Goal: Task Accomplishment & Management: Manage account settings

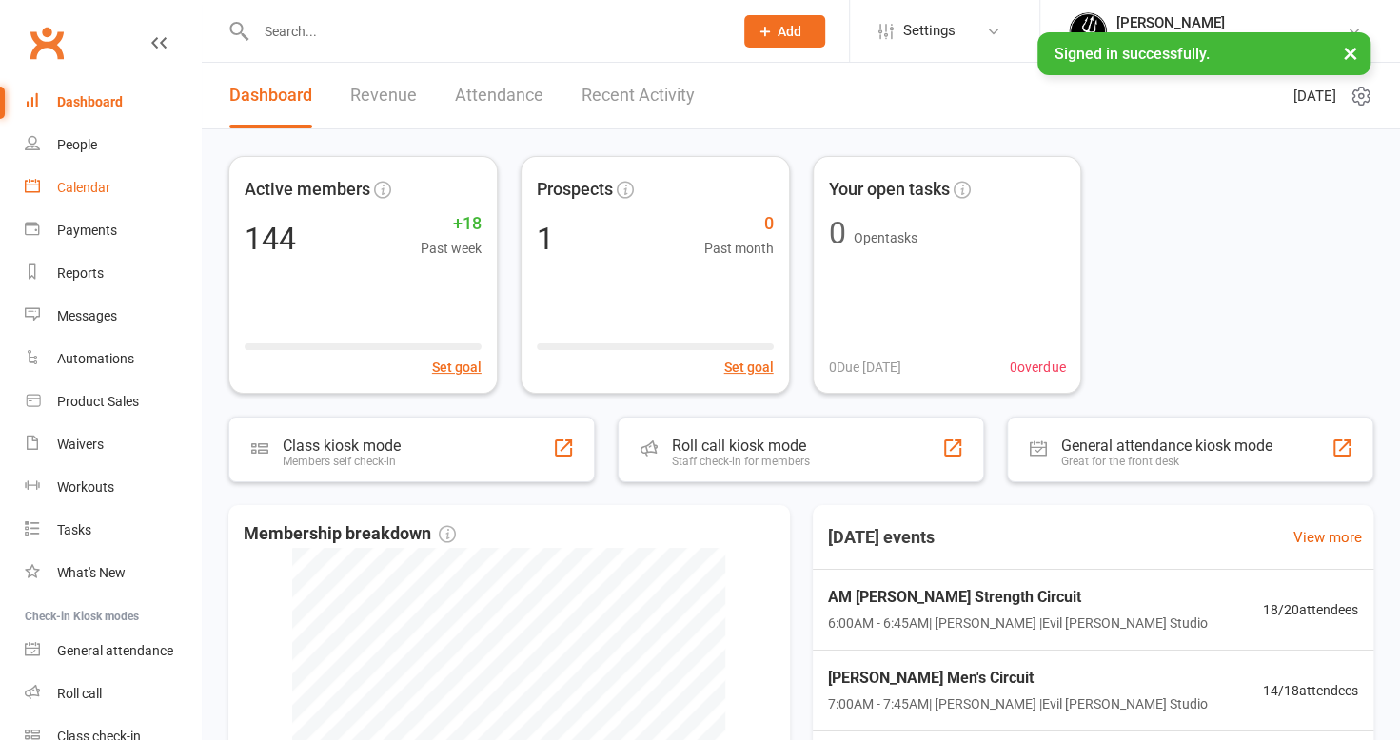
click at [67, 185] on div "Calendar" at bounding box center [83, 187] width 53 height 15
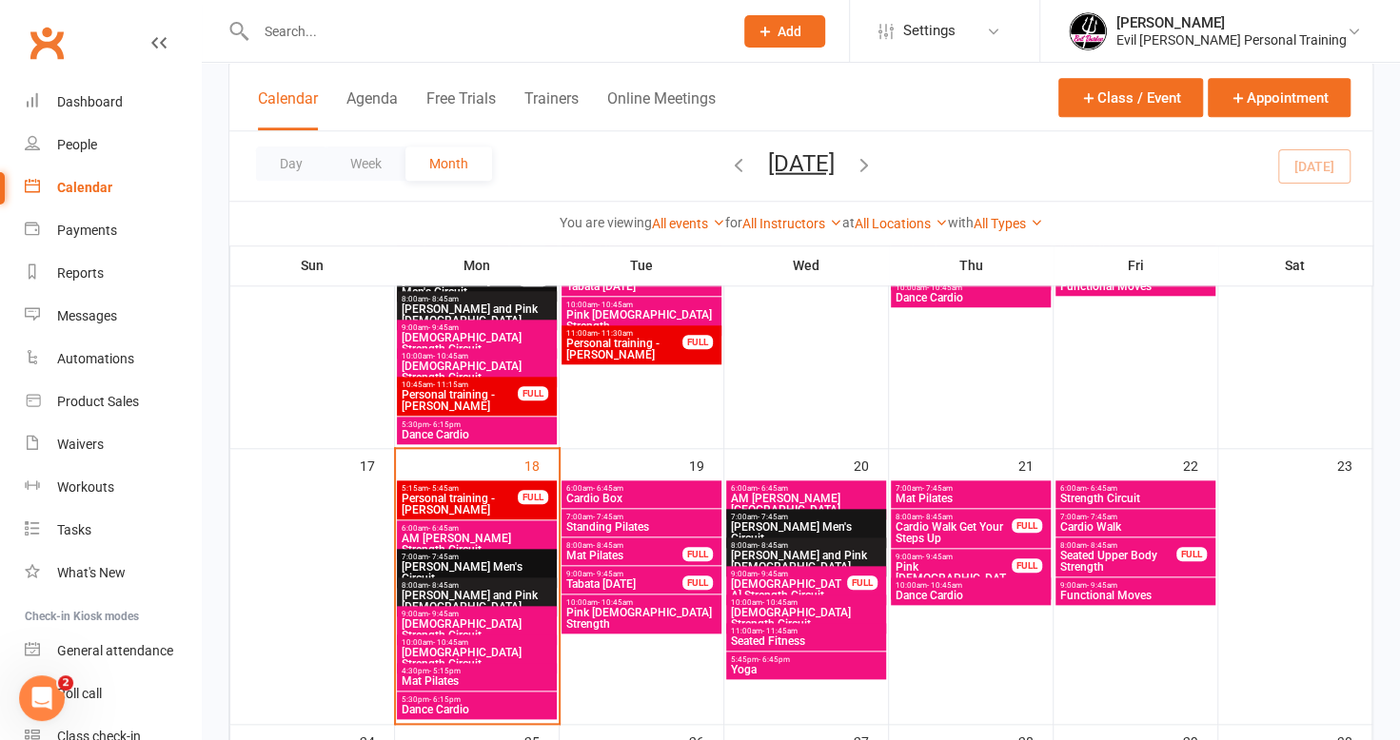
scroll to position [952, 0]
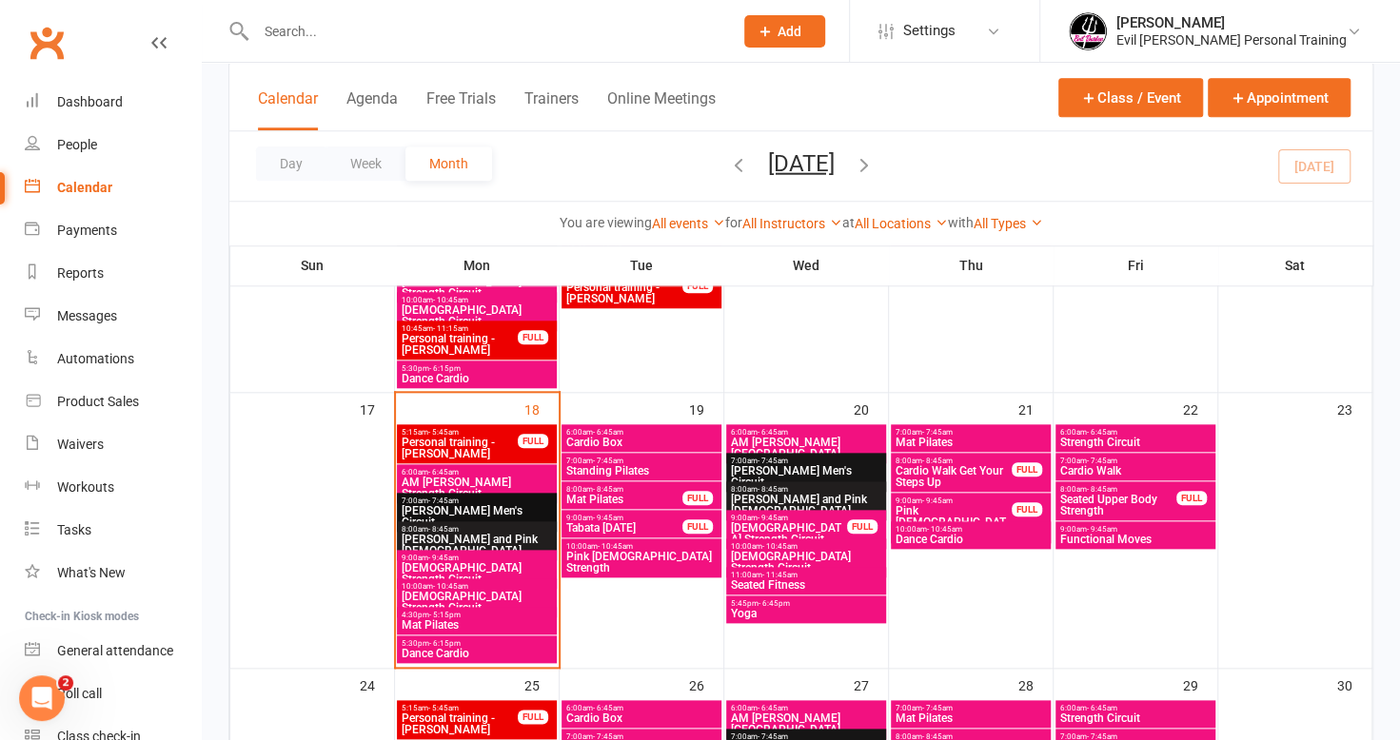
click at [508, 477] on span "AM [PERSON_NAME] Strength Circuit" at bounding box center [477, 488] width 152 height 23
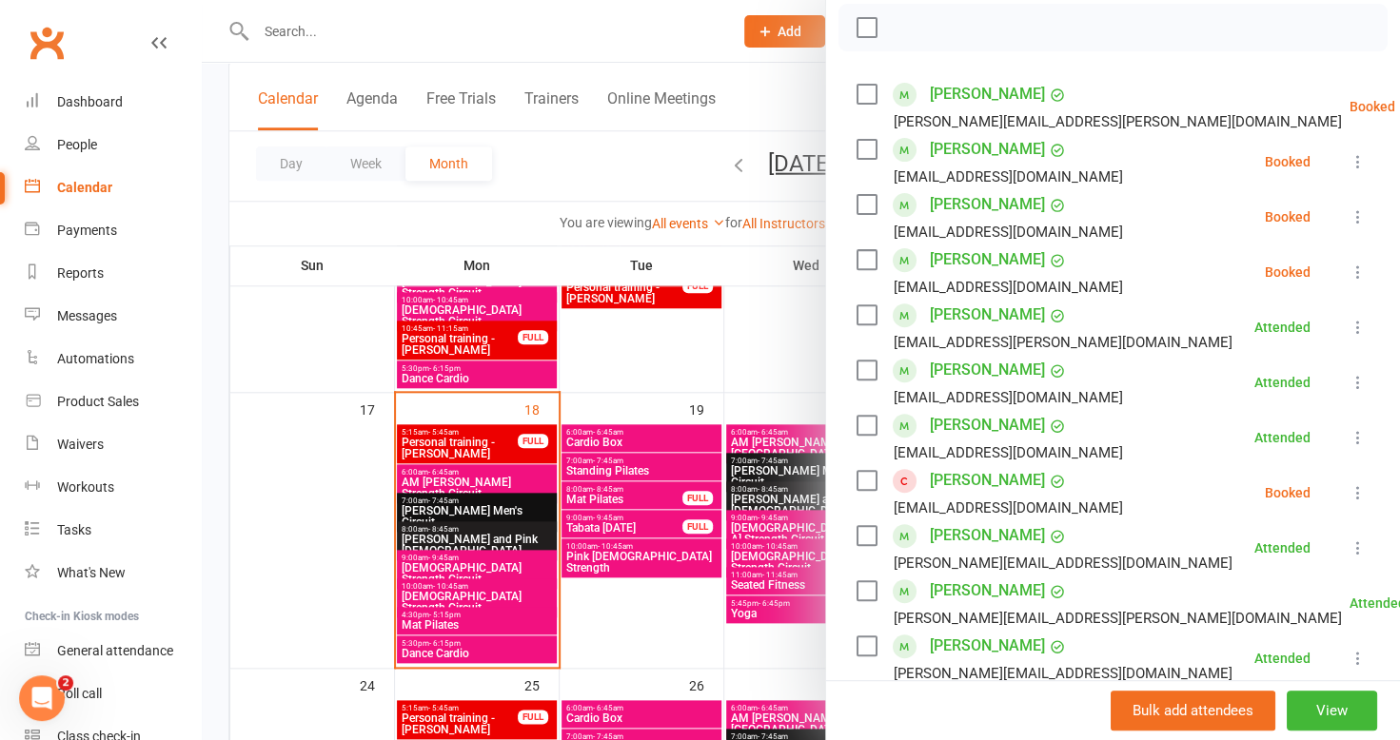
scroll to position [286, 0]
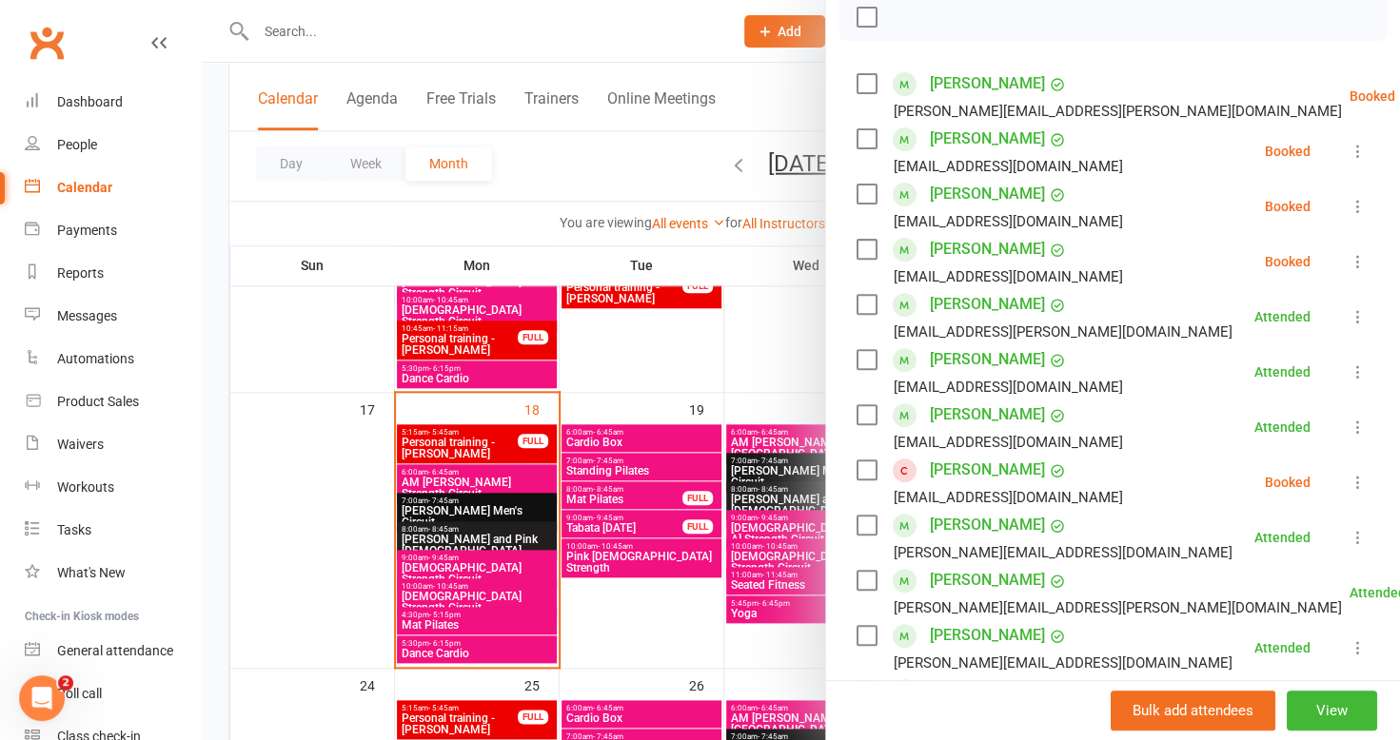
click at [1349, 150] on icon at bounding box center [1358, 151] width 19 height 19
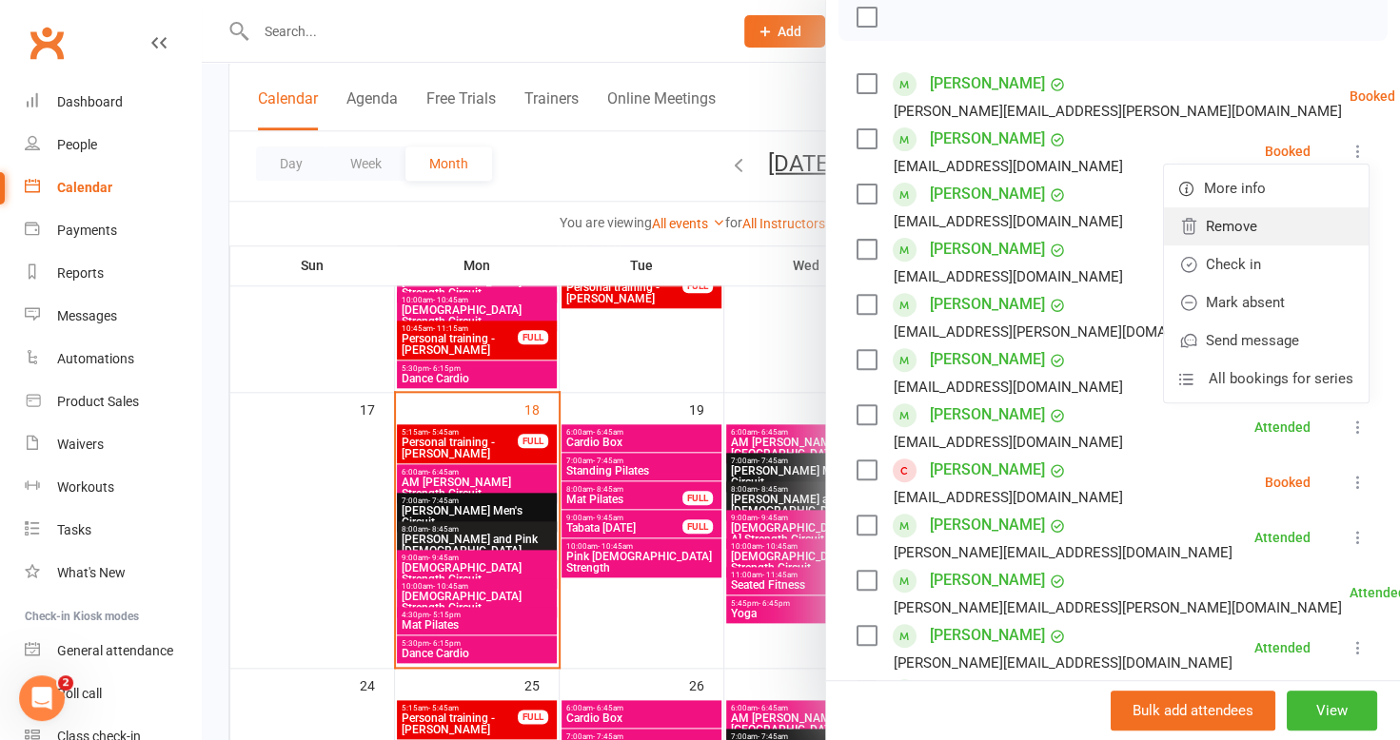
click at [1184, 225] on link "Remove" at bounding box center [1266, 226] width 205 height 38
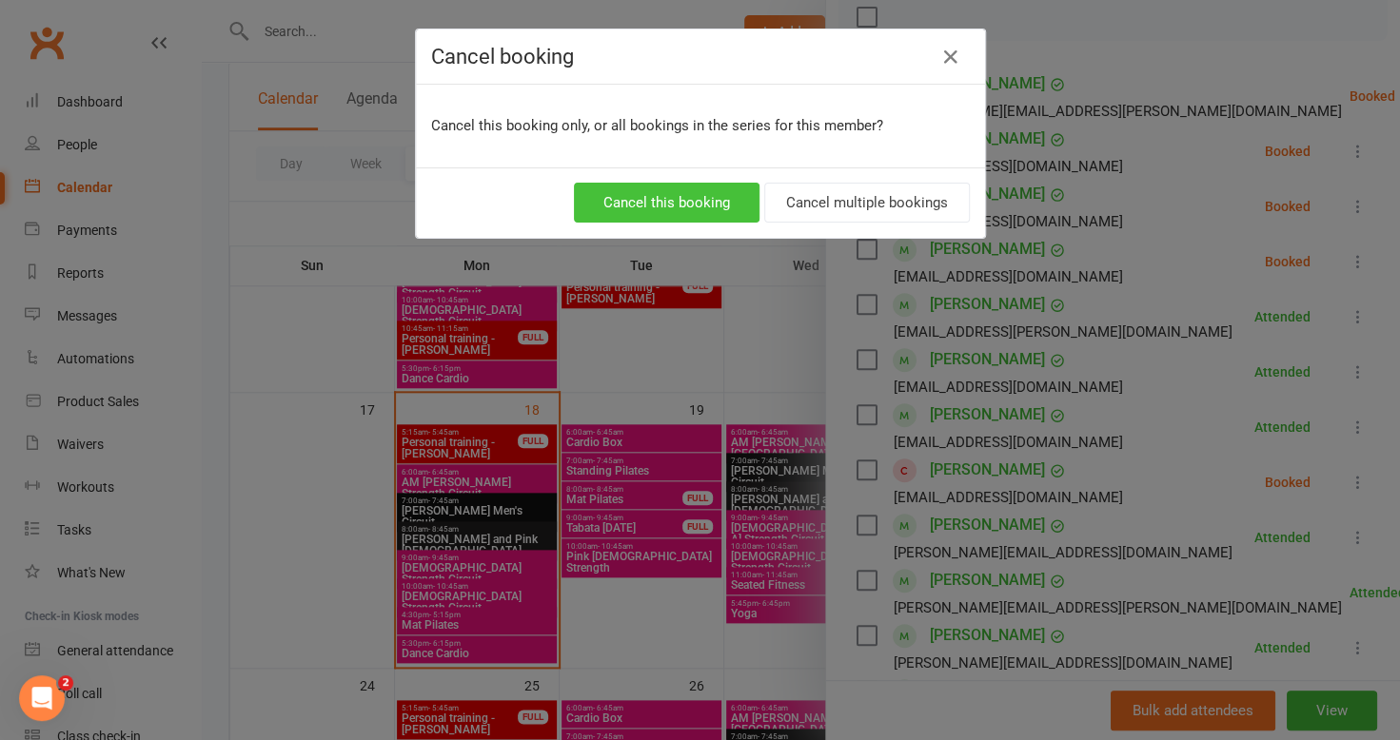
click at [694, 200] on button "Cancel this booking" at bounding box center [667, 203] width 186 height 40
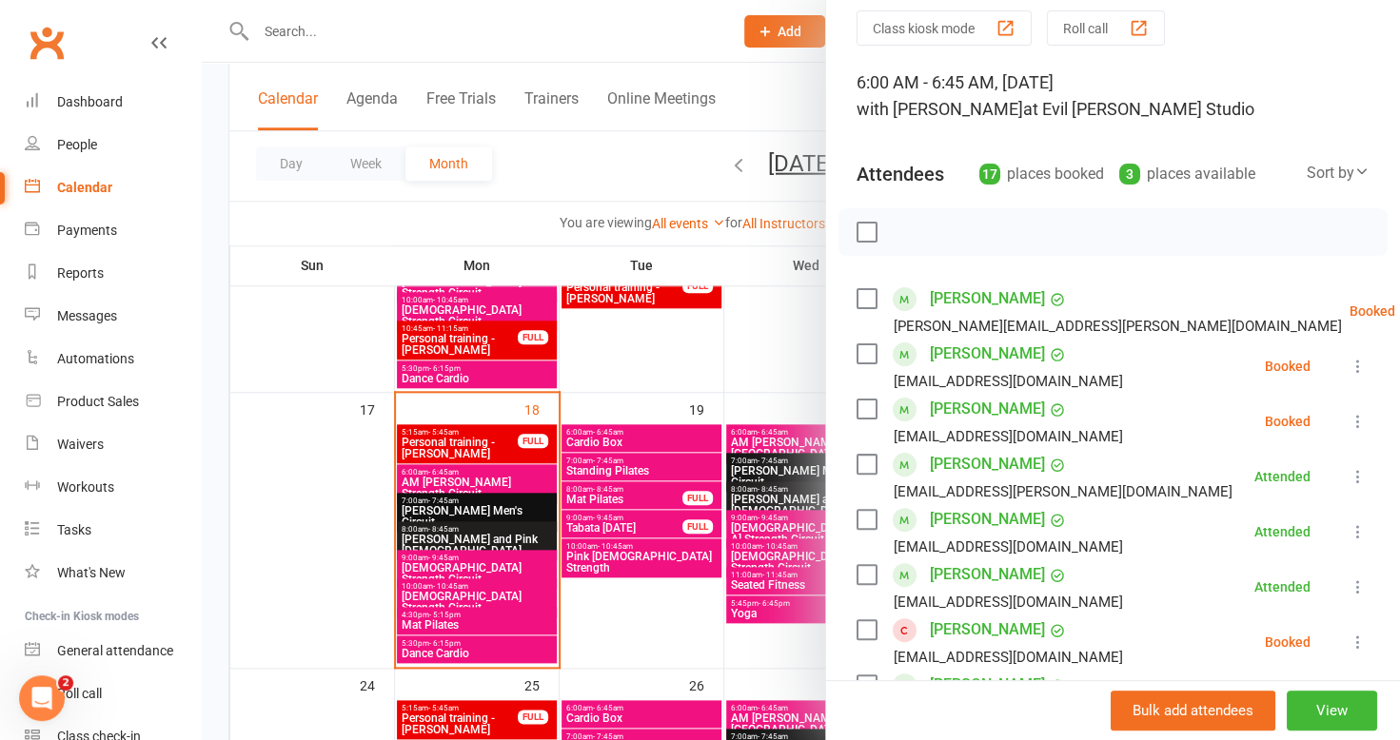
scroll to position [40, 0]
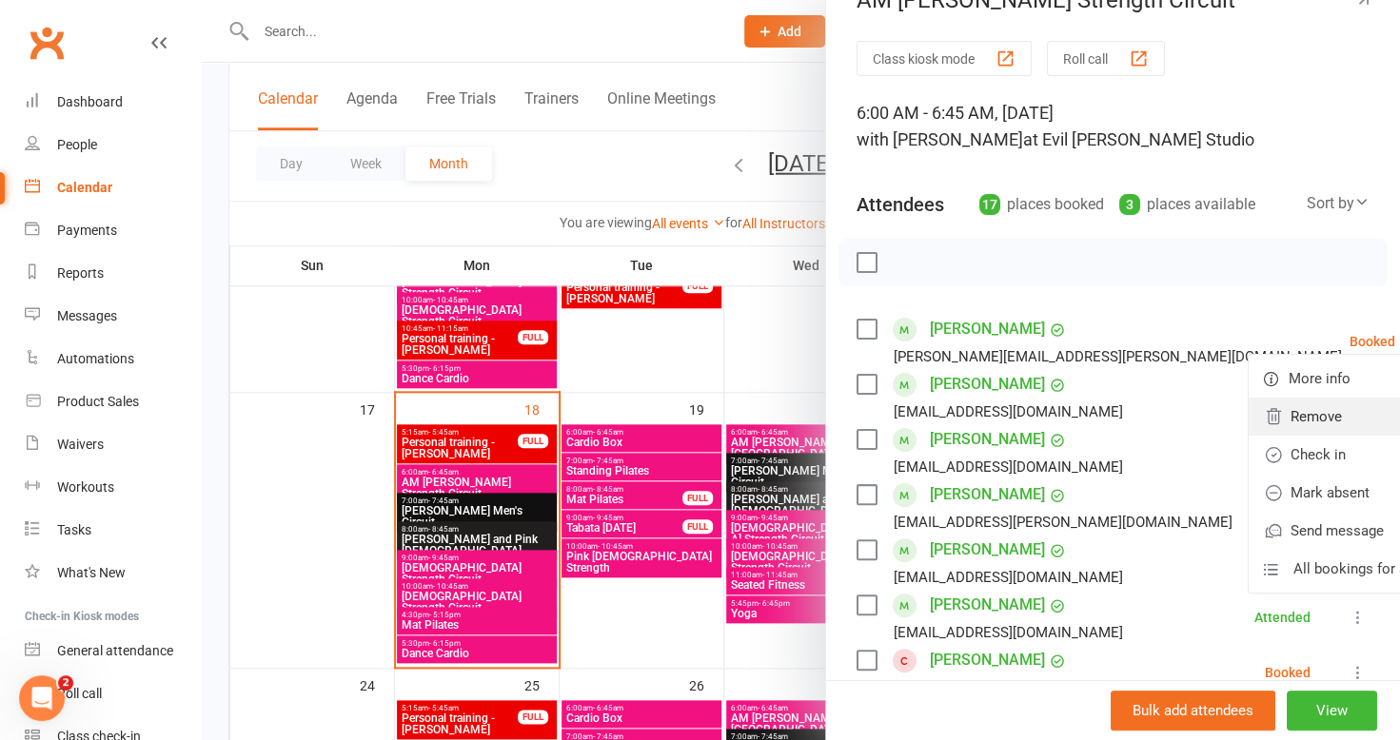
click at [1249, 422] on link "Remove" at bounding box center [1351, 417] width 205 height 38
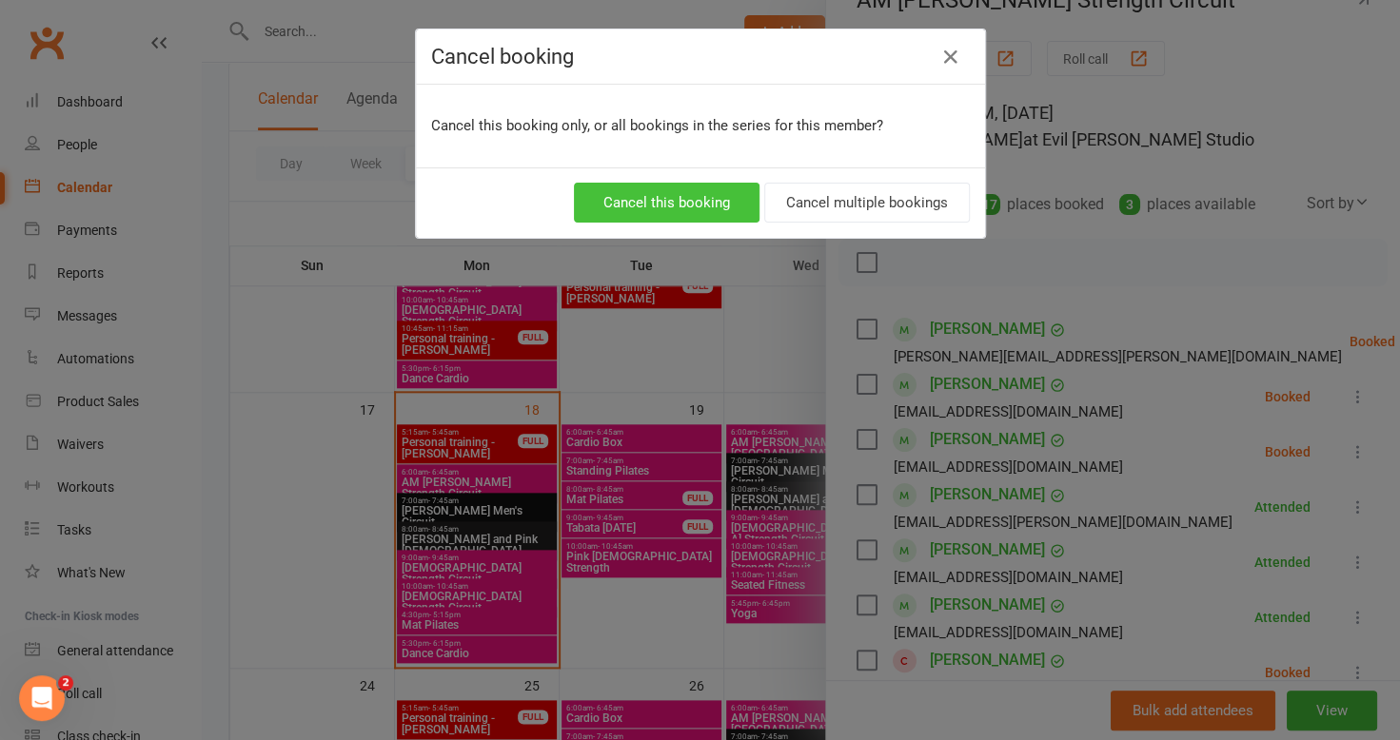
click at [691, 208] on button "Cancel this booking" at bounding box center [667, 203] width 186 height 40
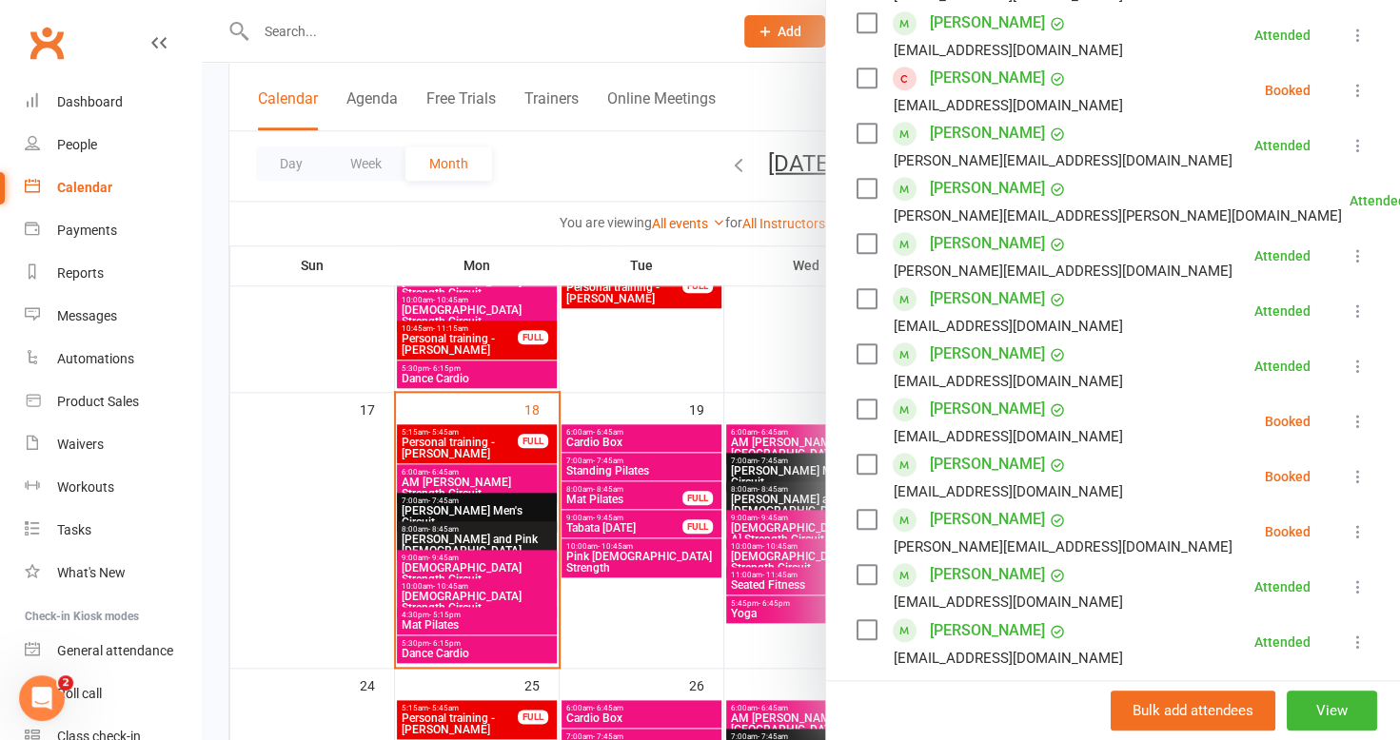
scroll to position [611, 0]
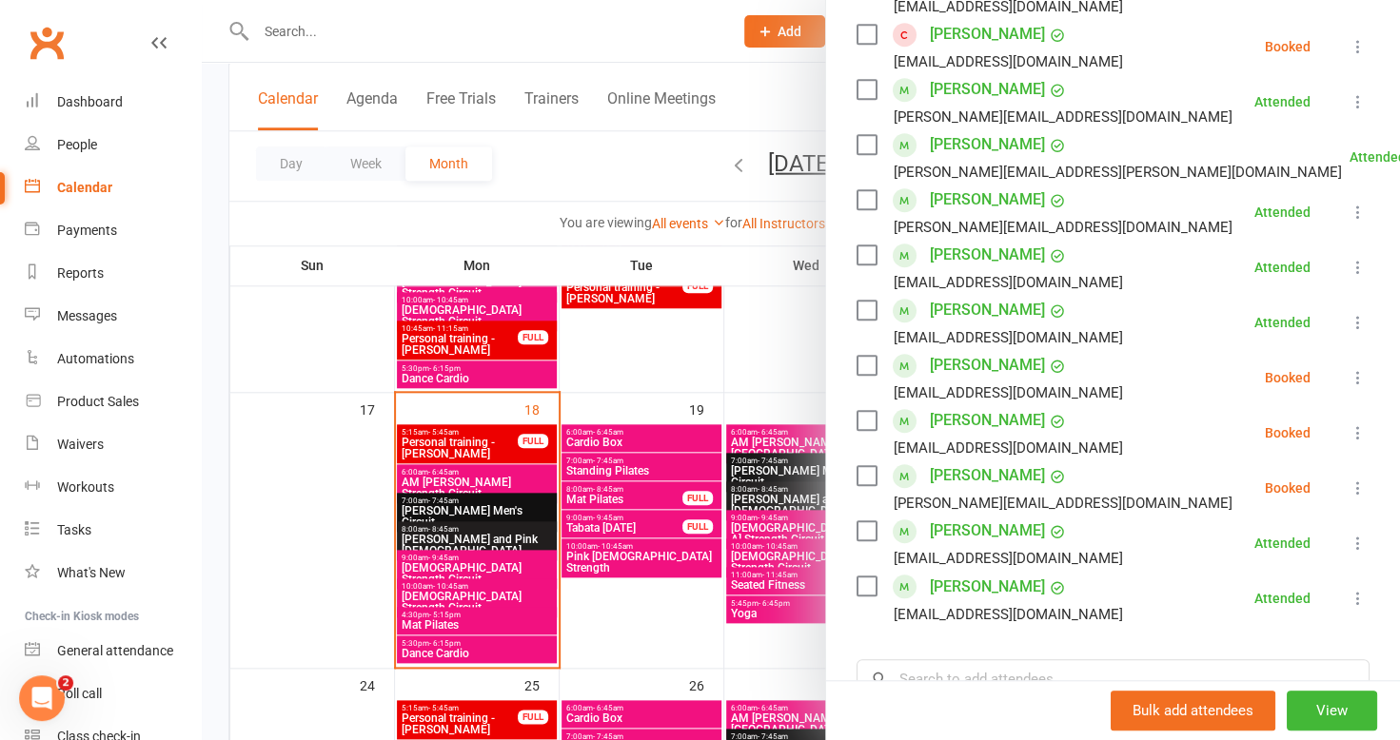
click at [1349, 380] on icon at bounding box center [1358, 377] width 19 height 19
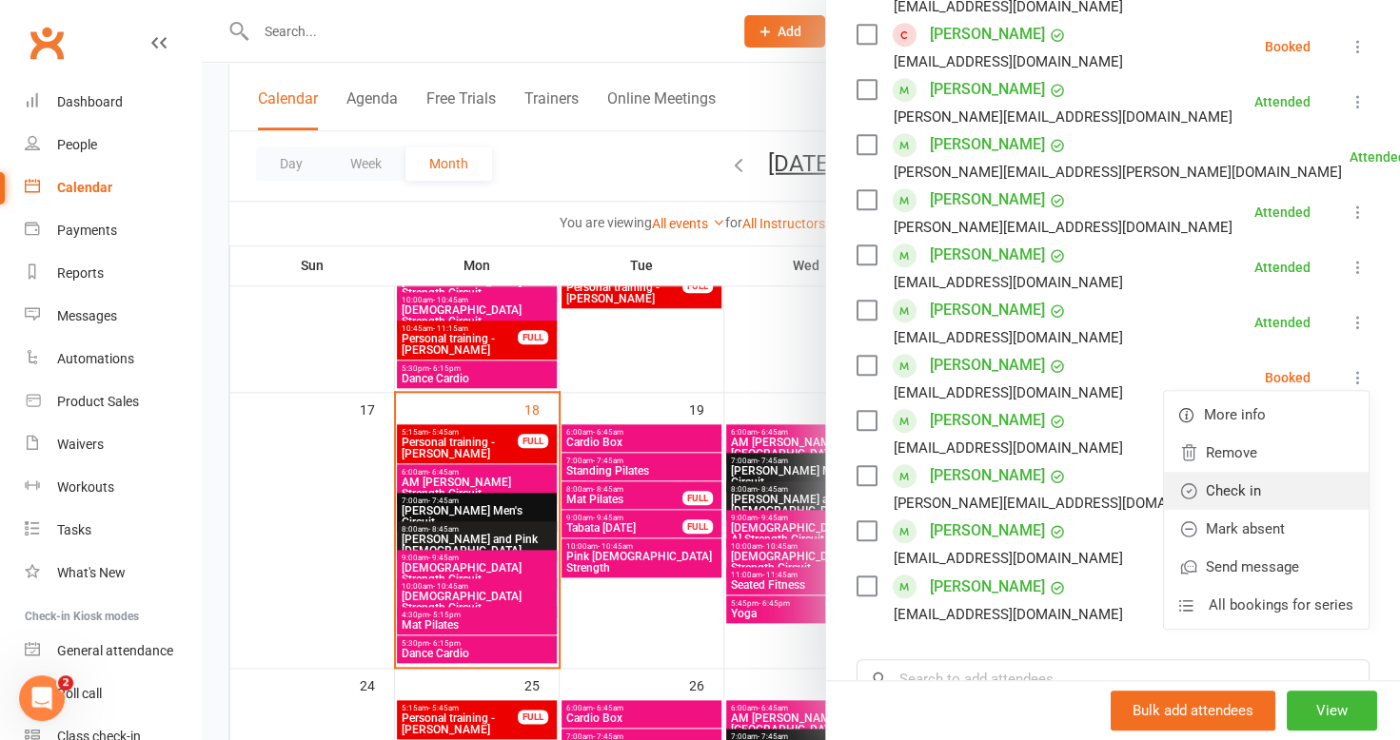
click at [1194, 491] on link "Check in" at bounding box center [1266, 491] width 205 height 38
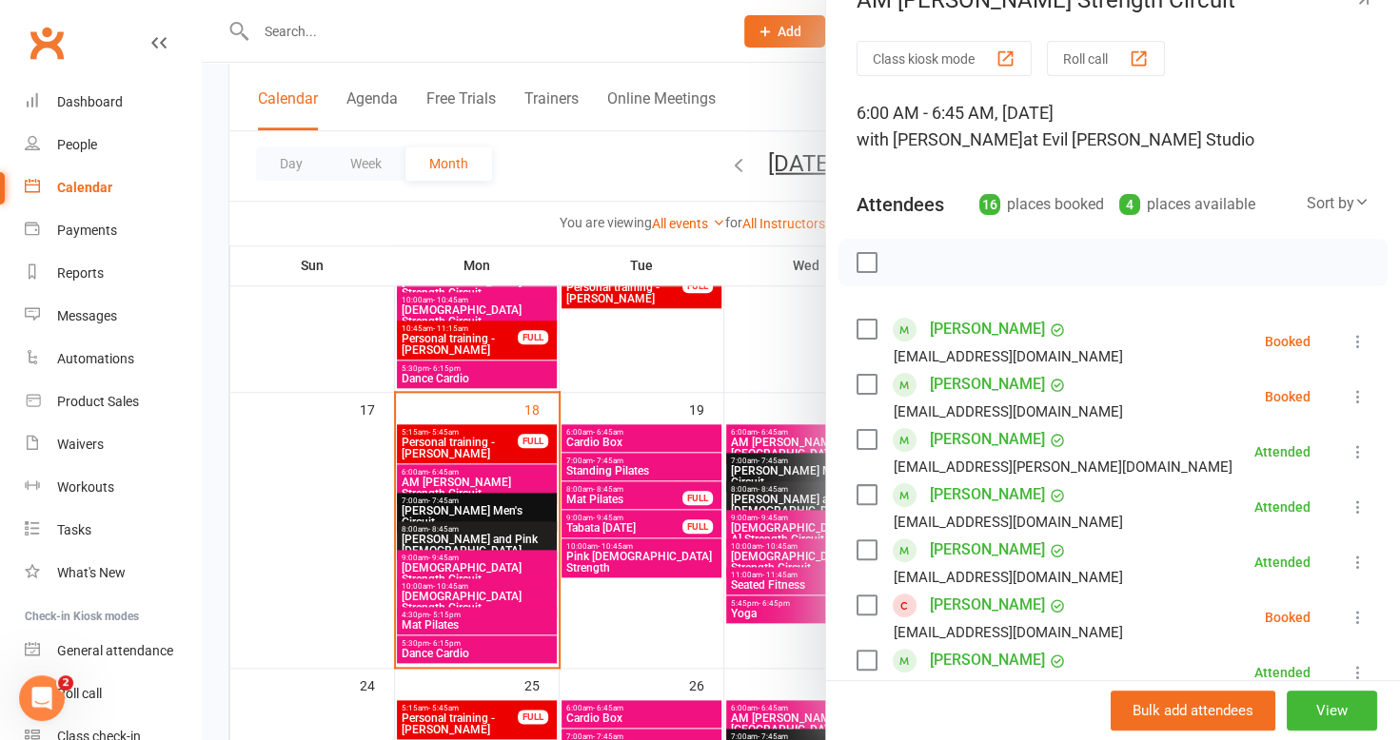
scroll to position [0, 0]
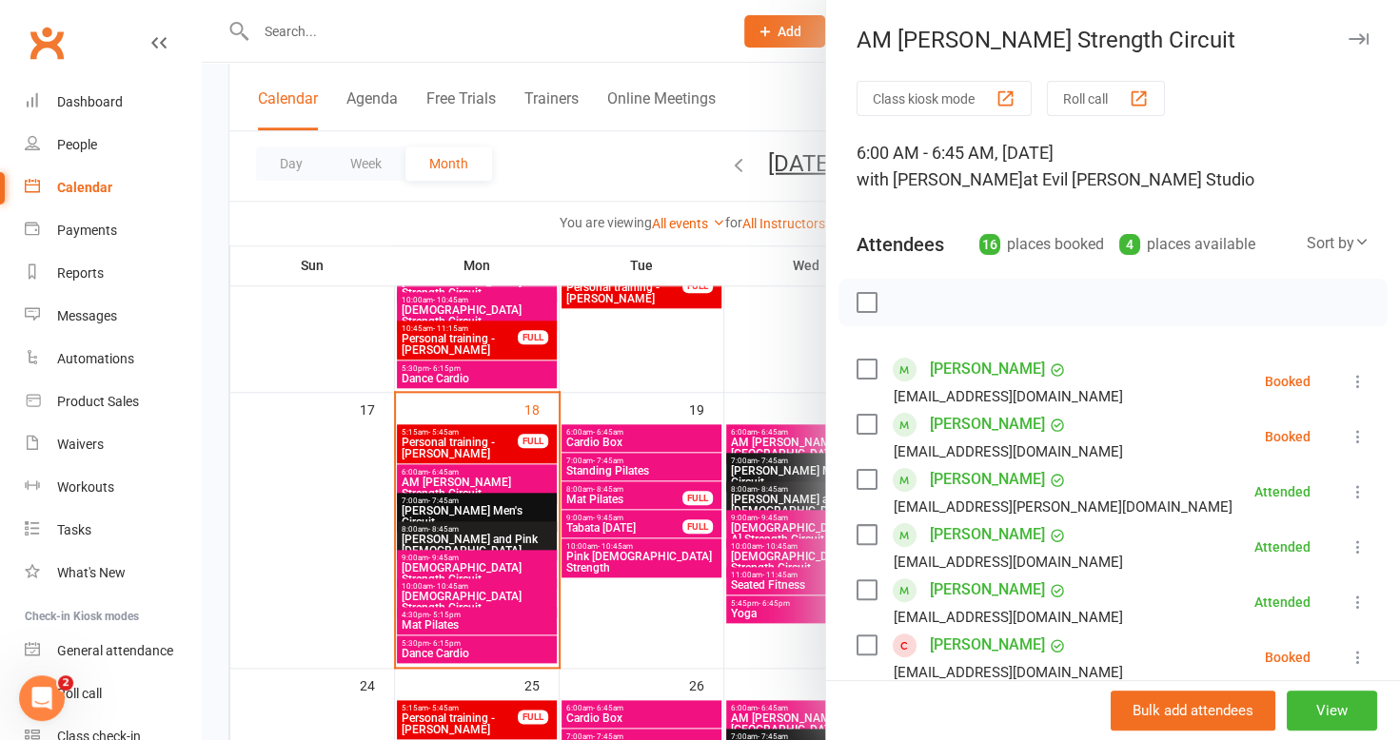
click at [615, 45] on div at bounding box center [801, 370] width 1198 height 740
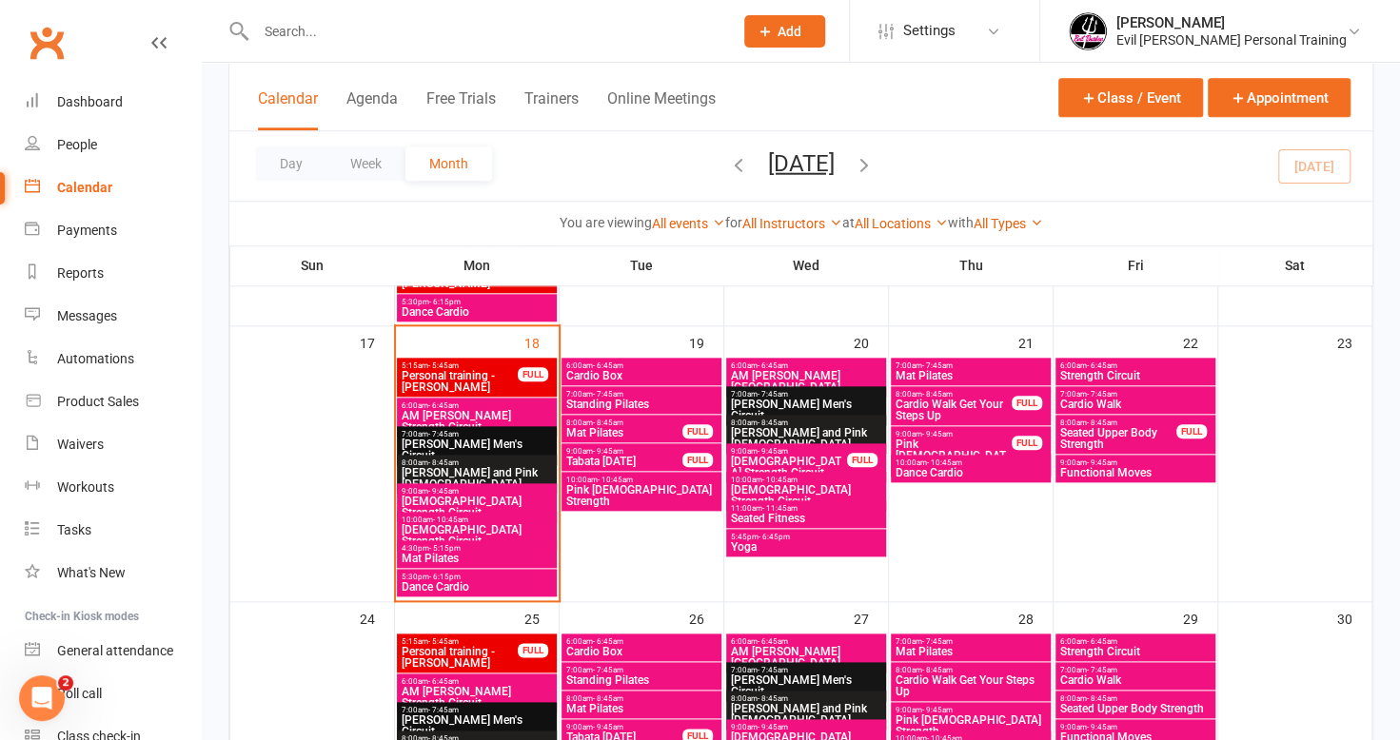
scroll to position [1047, 0]
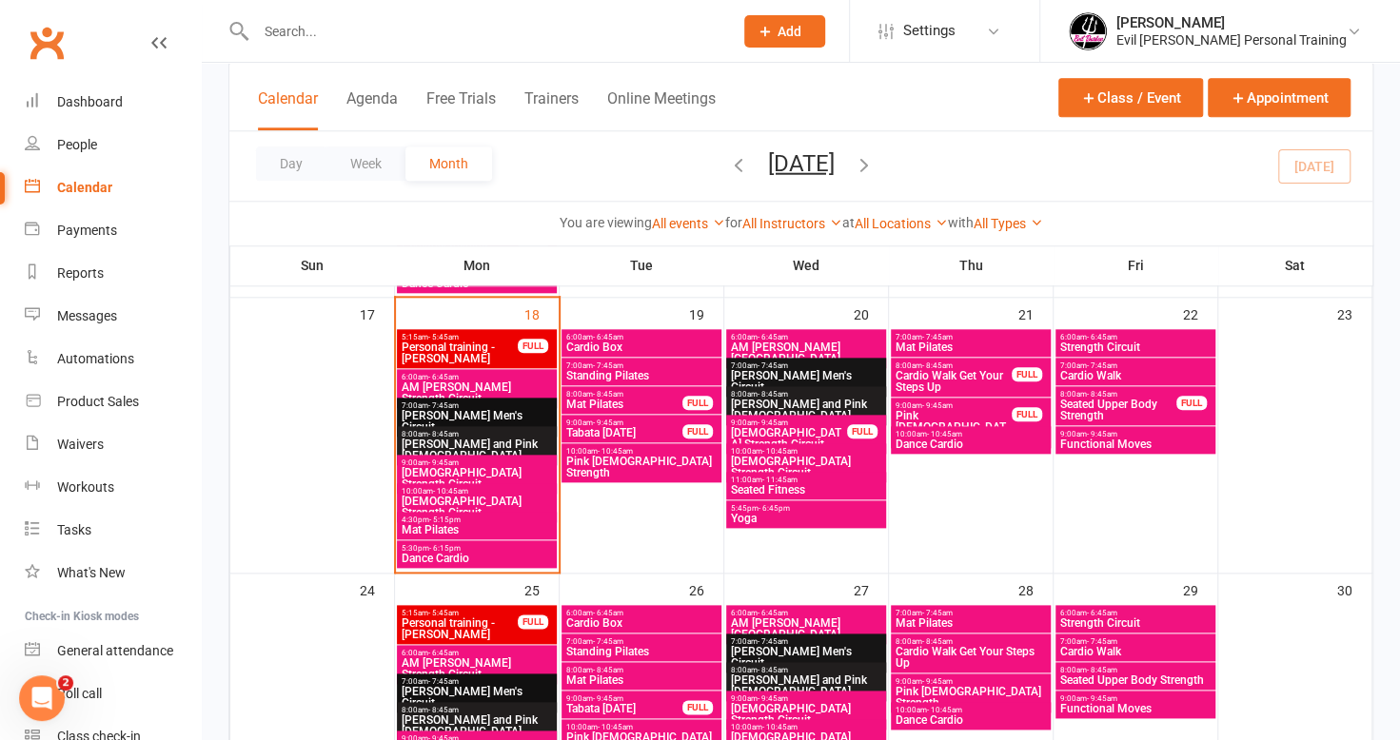
click at [492, 382] on span "AM [PERSON_NAME] Strength Circuit" at bounding box center [477, 393] width 152 height 23
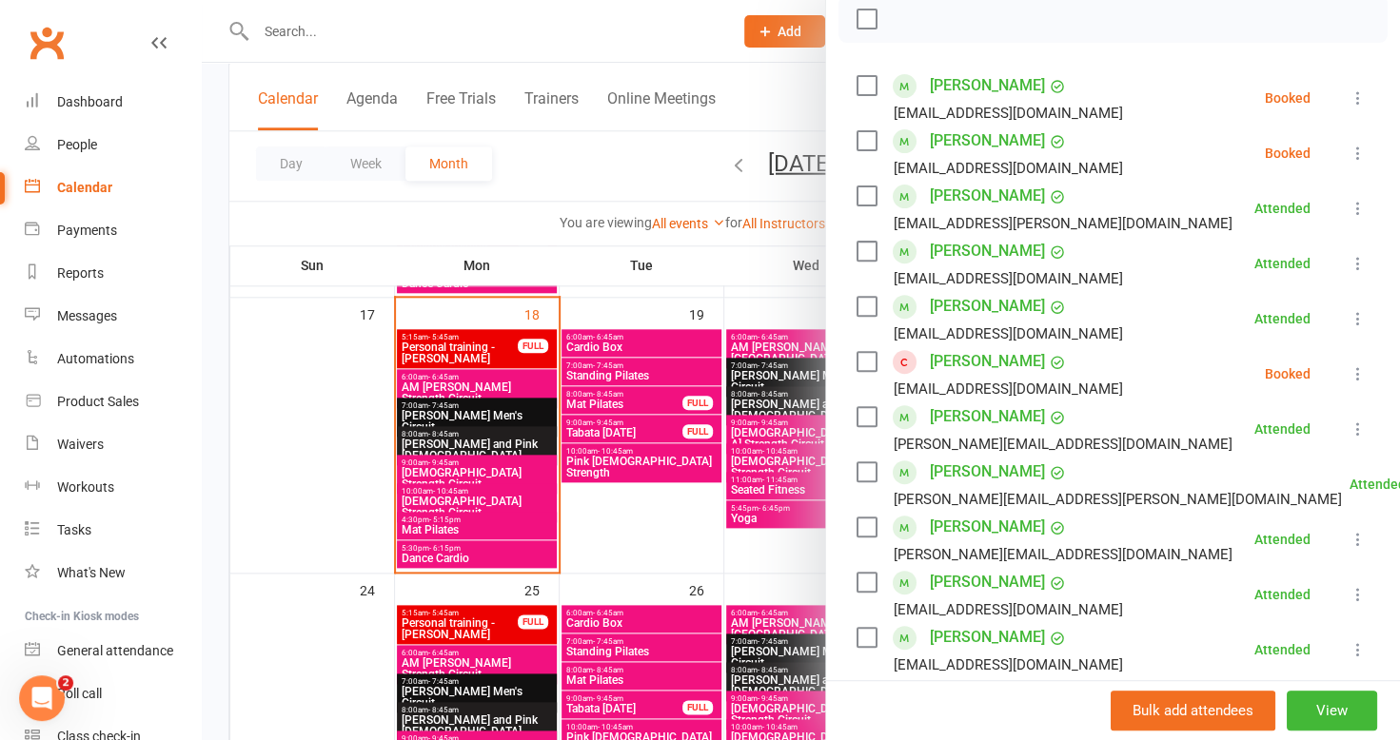
scroll to position [286, 0]
click at [1349, 371] on icon at bounding box center [1358, 372] width 19 height 19
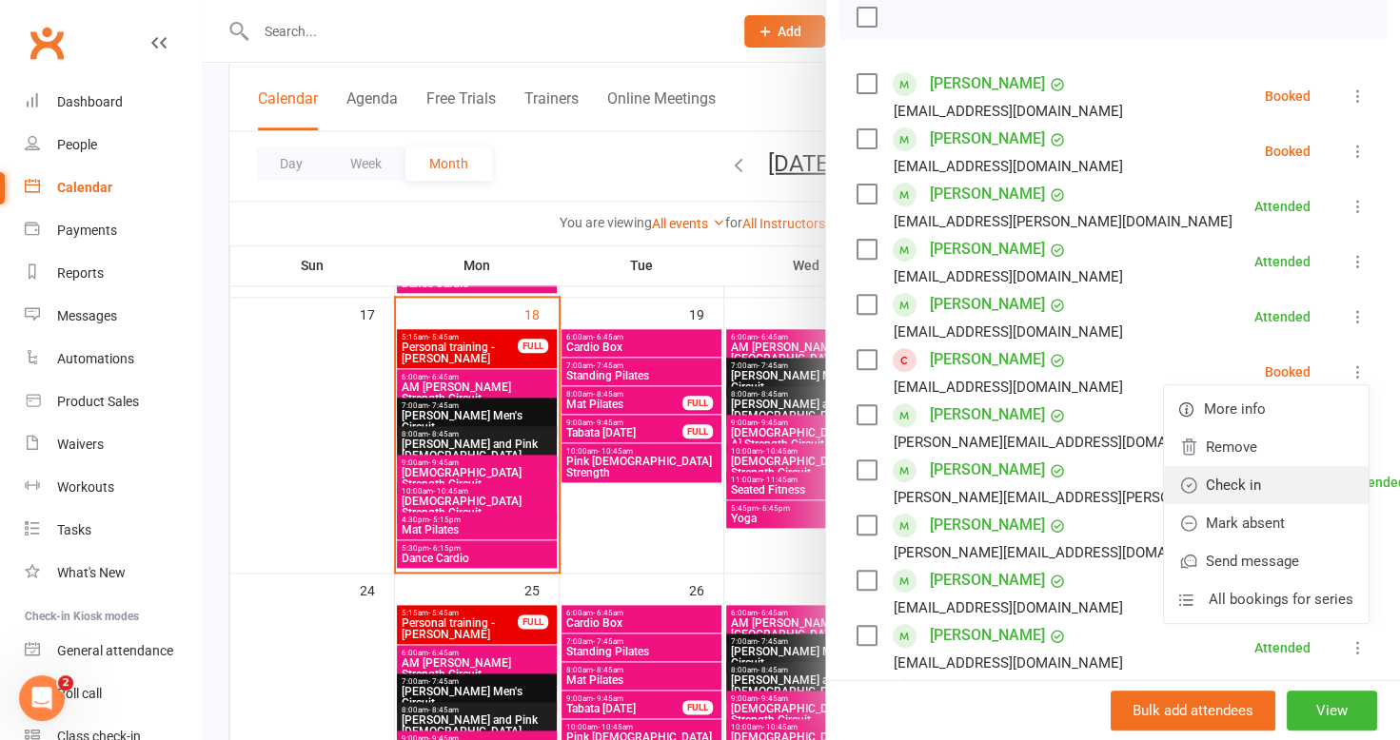
click at [1250, 480] on link "Check in" at bounding box center [1266, 485] width 205 height 38
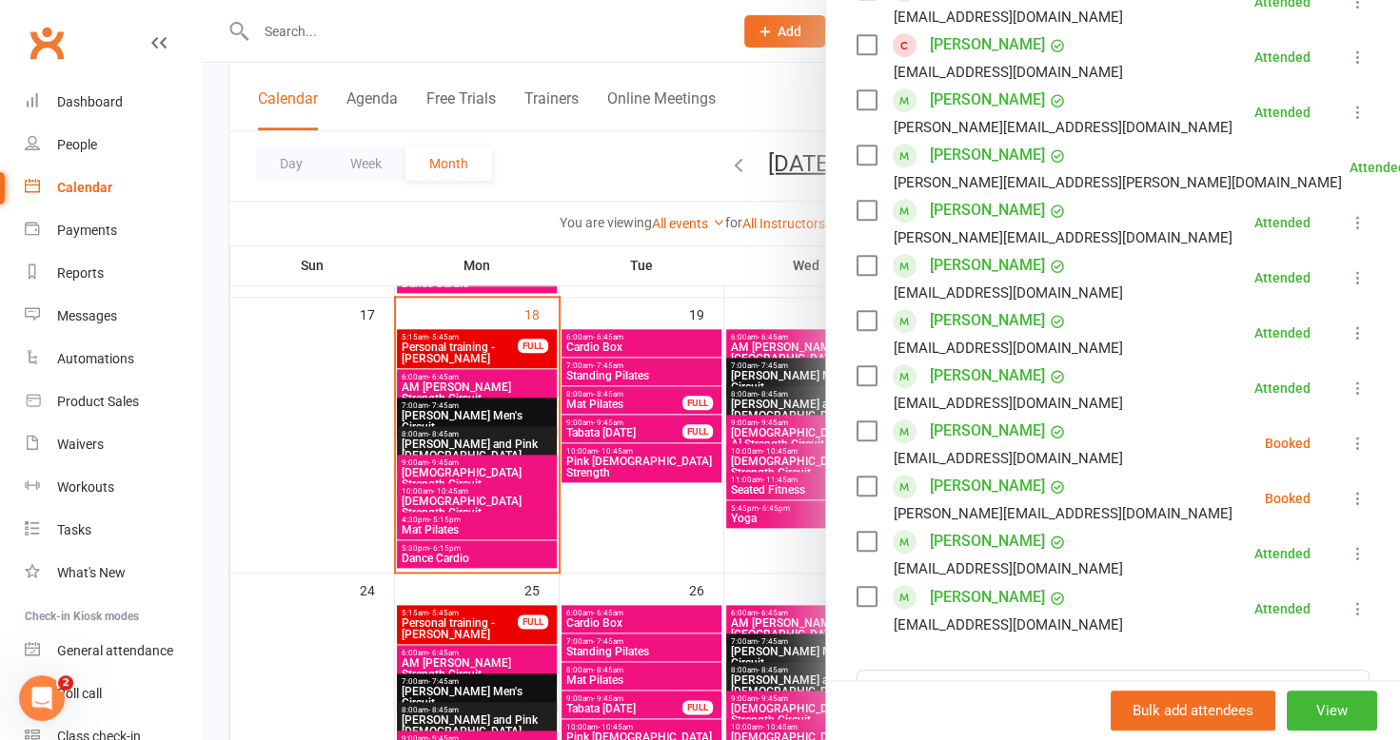
scroll to position [571, 0]
